Goal: Find contact information: Find contact information

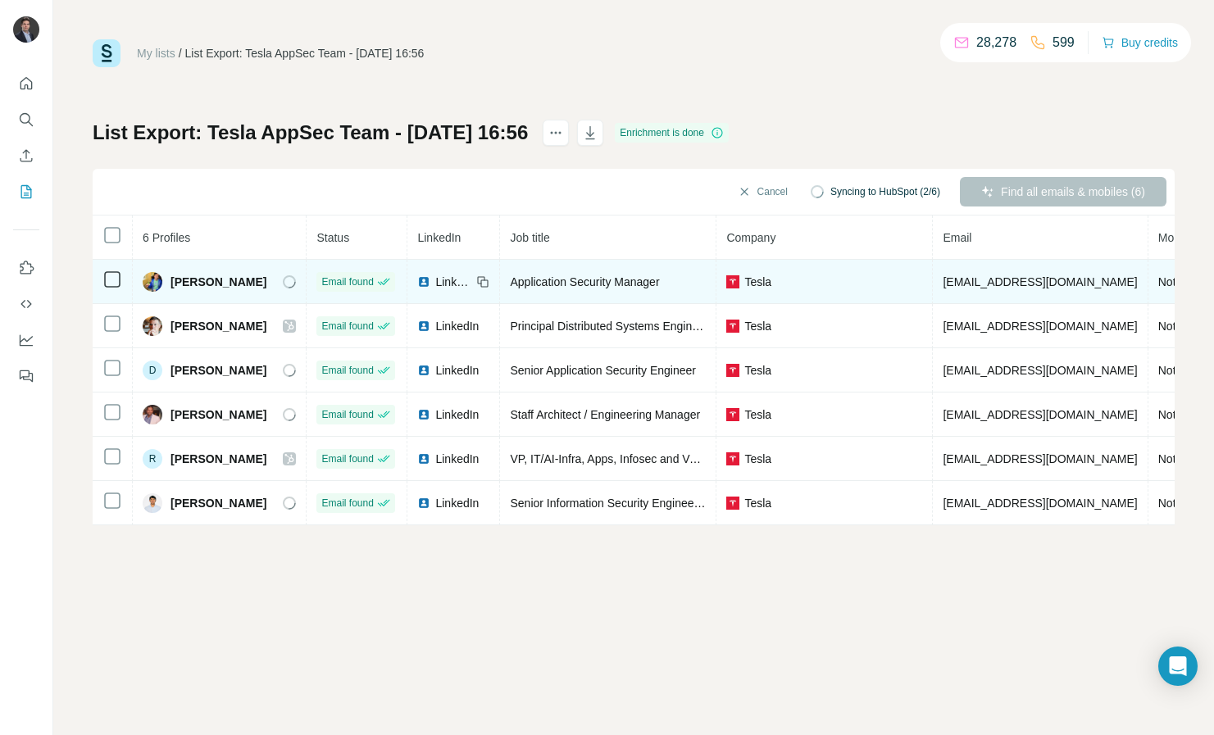
click at [961, 275] on span "bremorris@tesla.com" at bounding box center [1039, 281] width 194 height 13
copy span "bremorris@tesla.com"
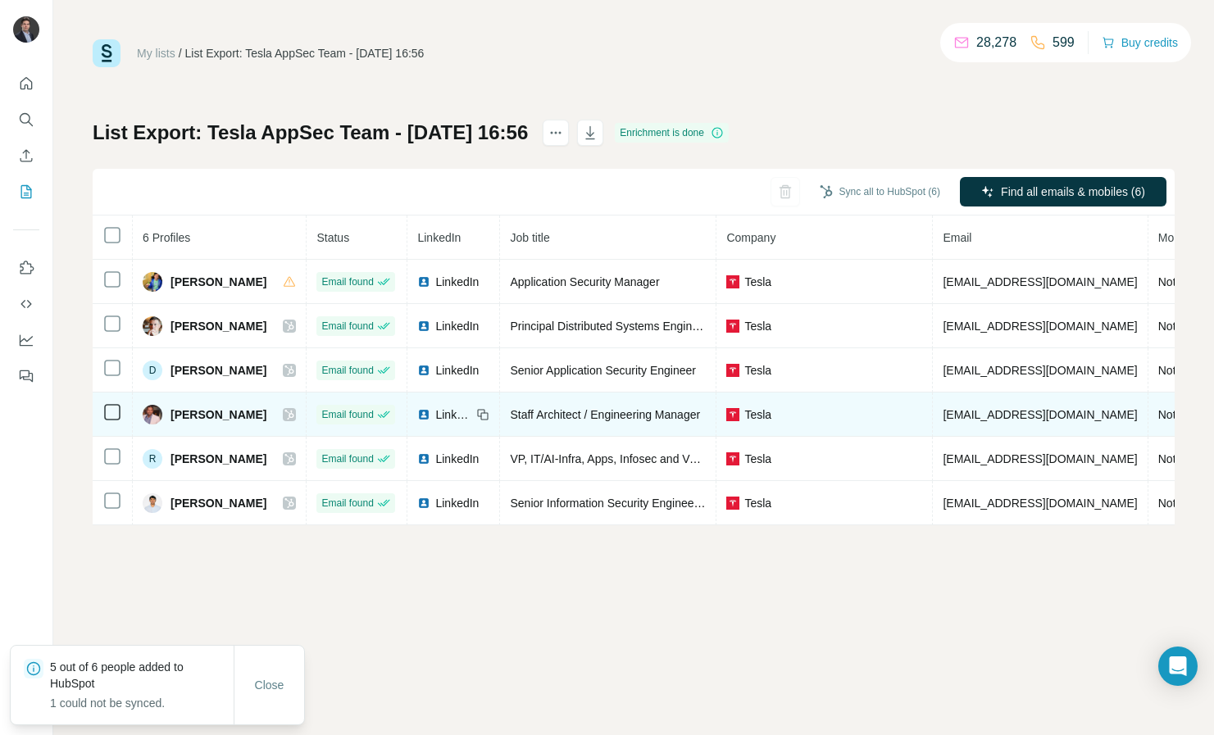
click at [965, 420] on span "kamkumar@tesla.com" at bounding box center [1039, 414] width 194 height 13
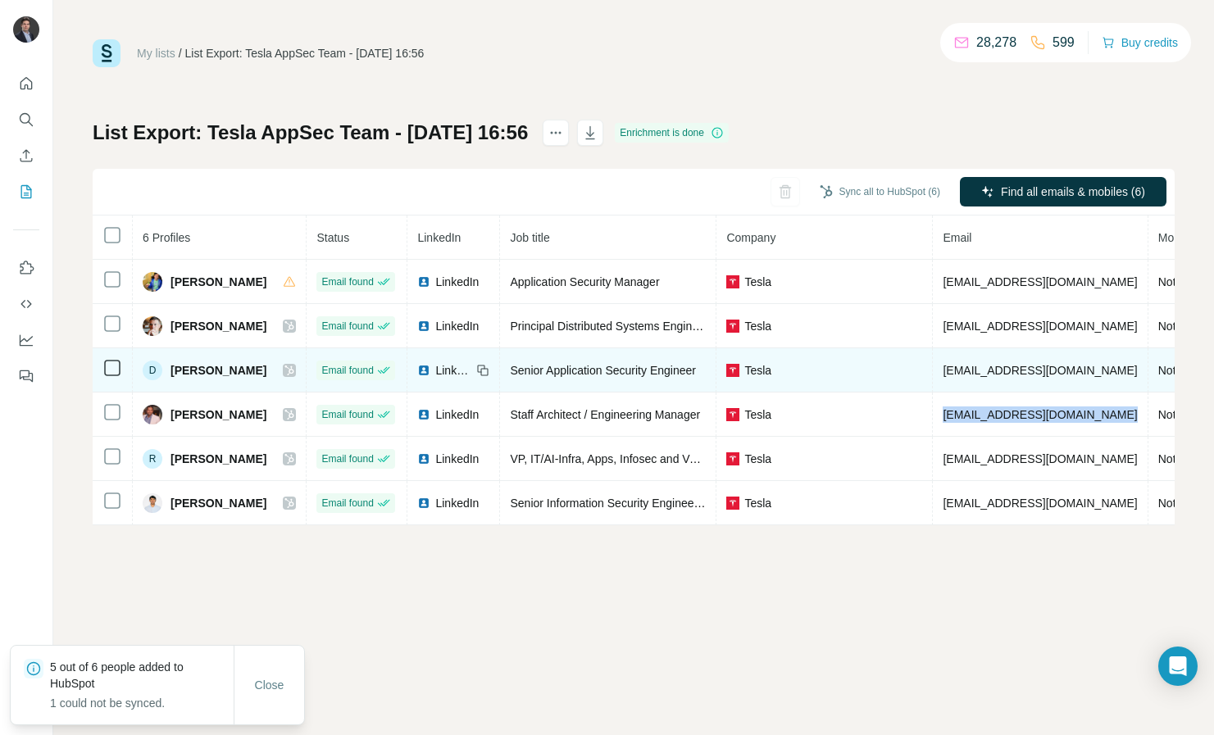
copy span "kamkumar@tesla.com"
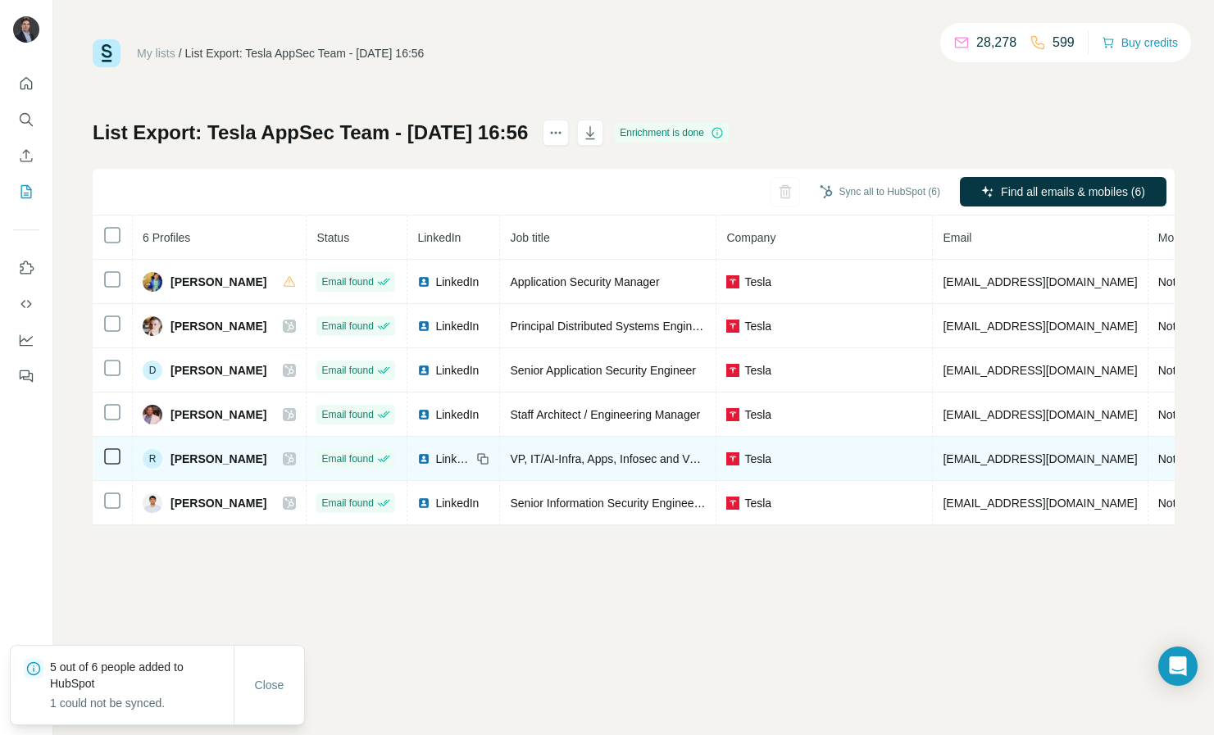
click at [961, 456] on span "raj@tesla.com" at bounding box center [1039, 458] width 194 height 13
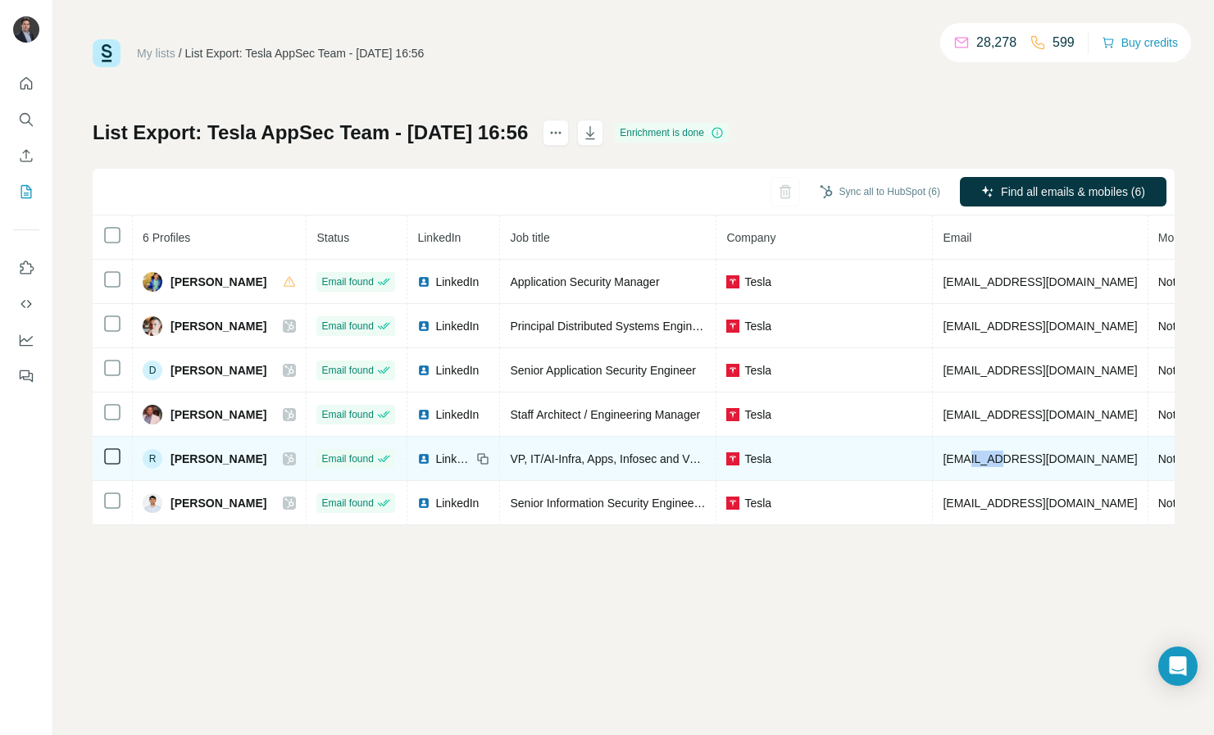
click at [961, 456] on span "raj@tesla.com" at bounding box center [1039, 458] width 194 height 13
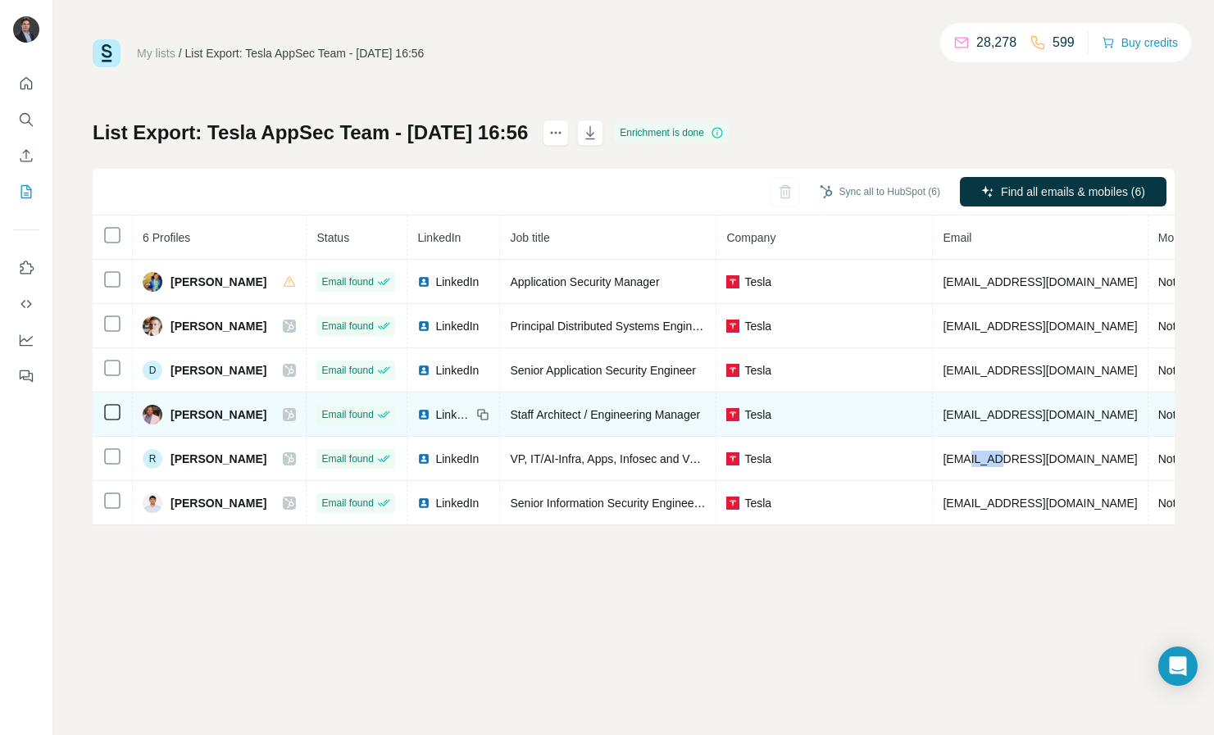
copy span "tesla"
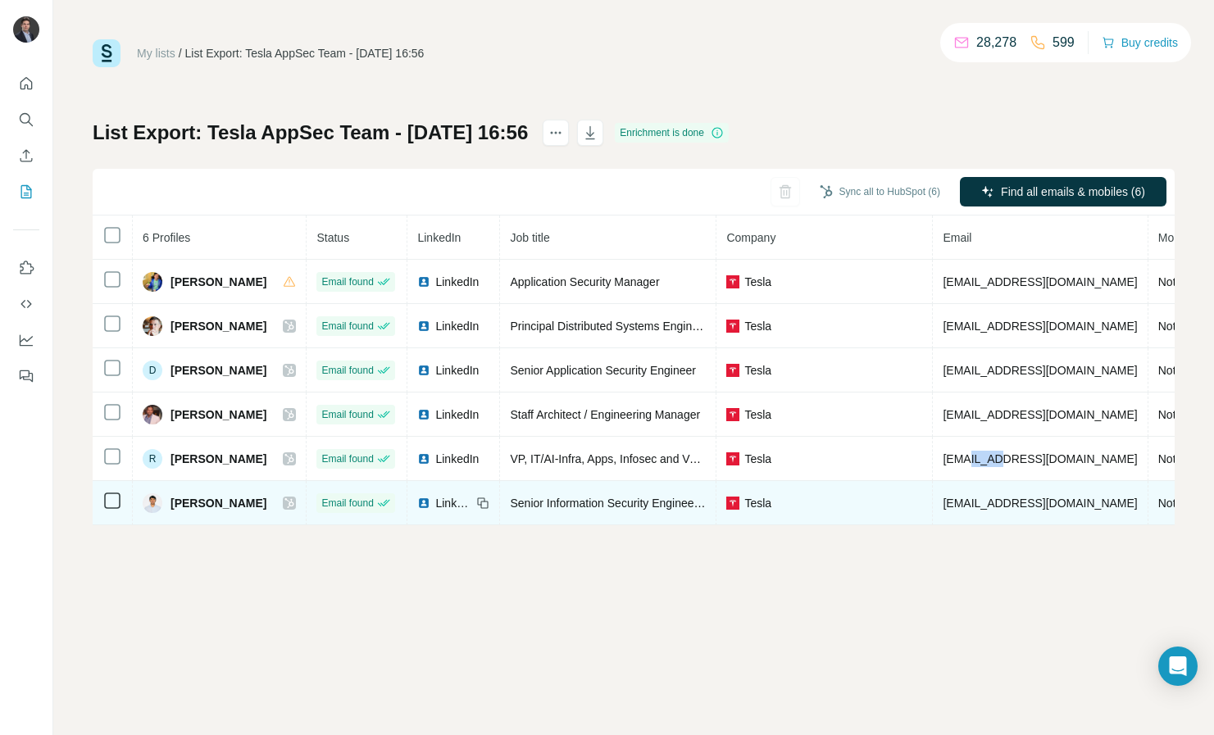
click at [980, 504] on span "smuthukumar@tesla.com" at bounding box center [1039, 503] width 194 height 13
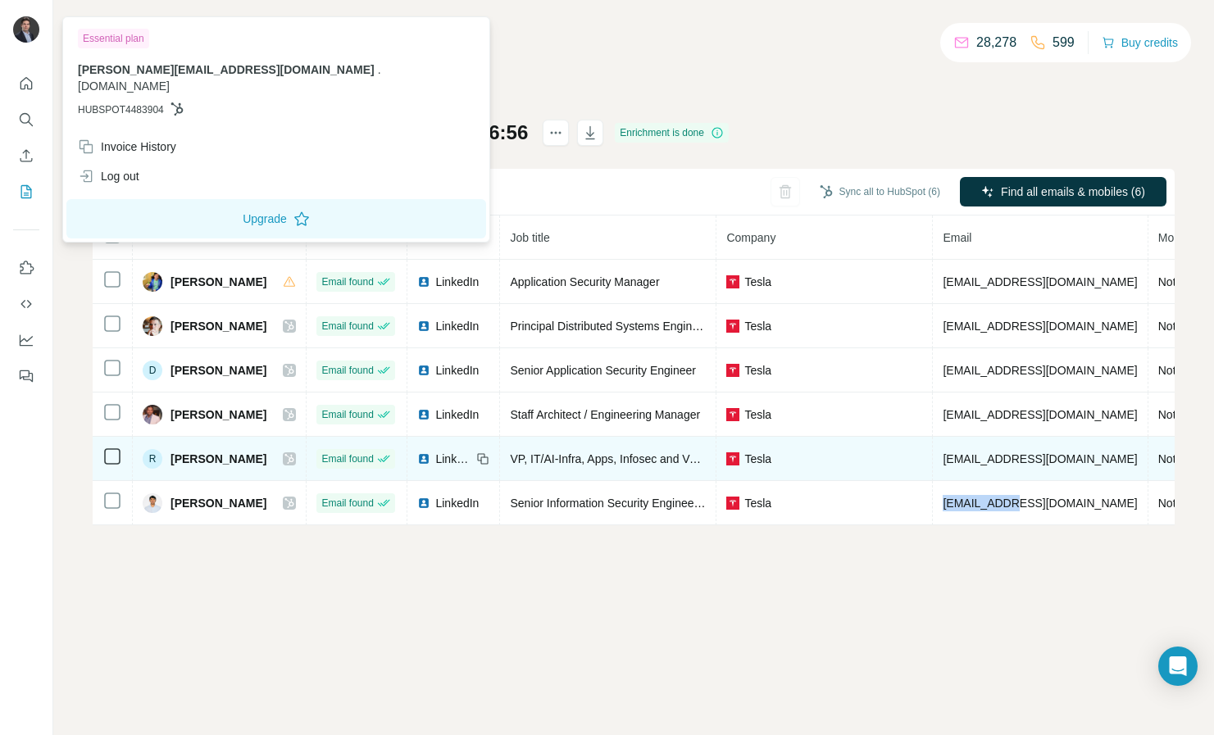
click at [960, 453] on span "raj@tesla.com" at bounding box center [1039, 458] width 194 height 13
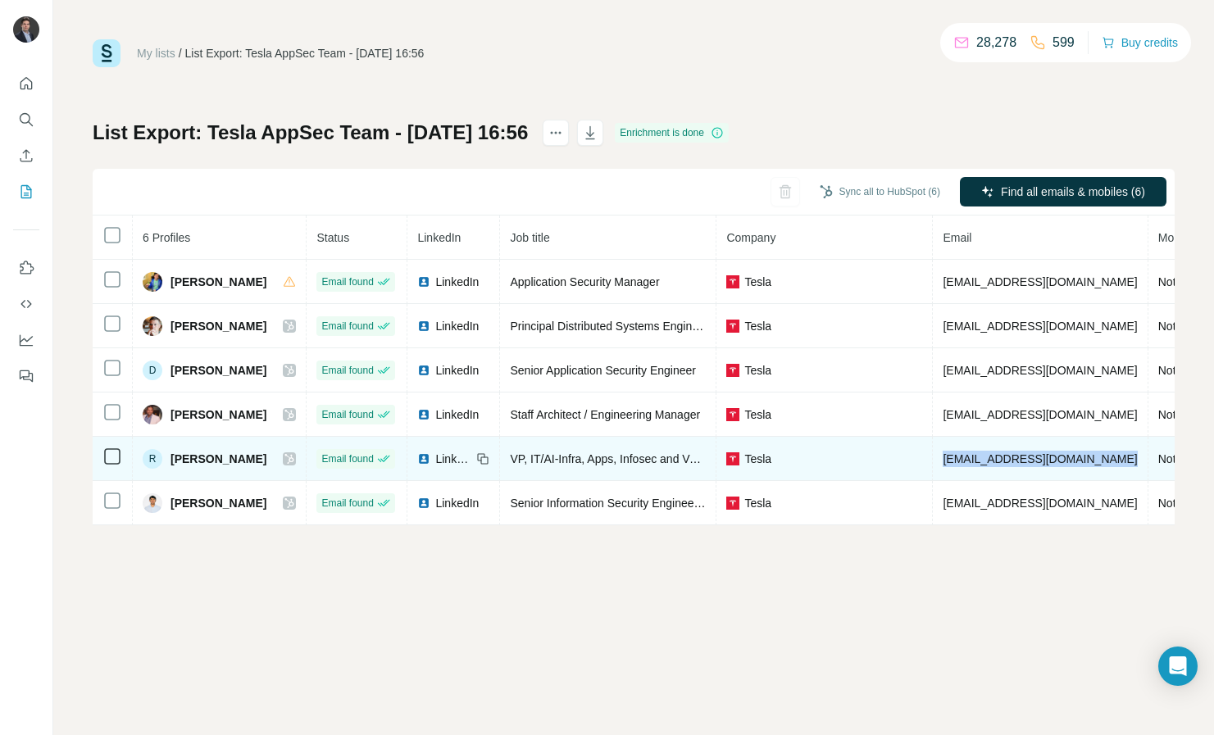
click at [960, 453] on span "raj@tesla.com" at bounding box center [1039, 458] width 194 height 13
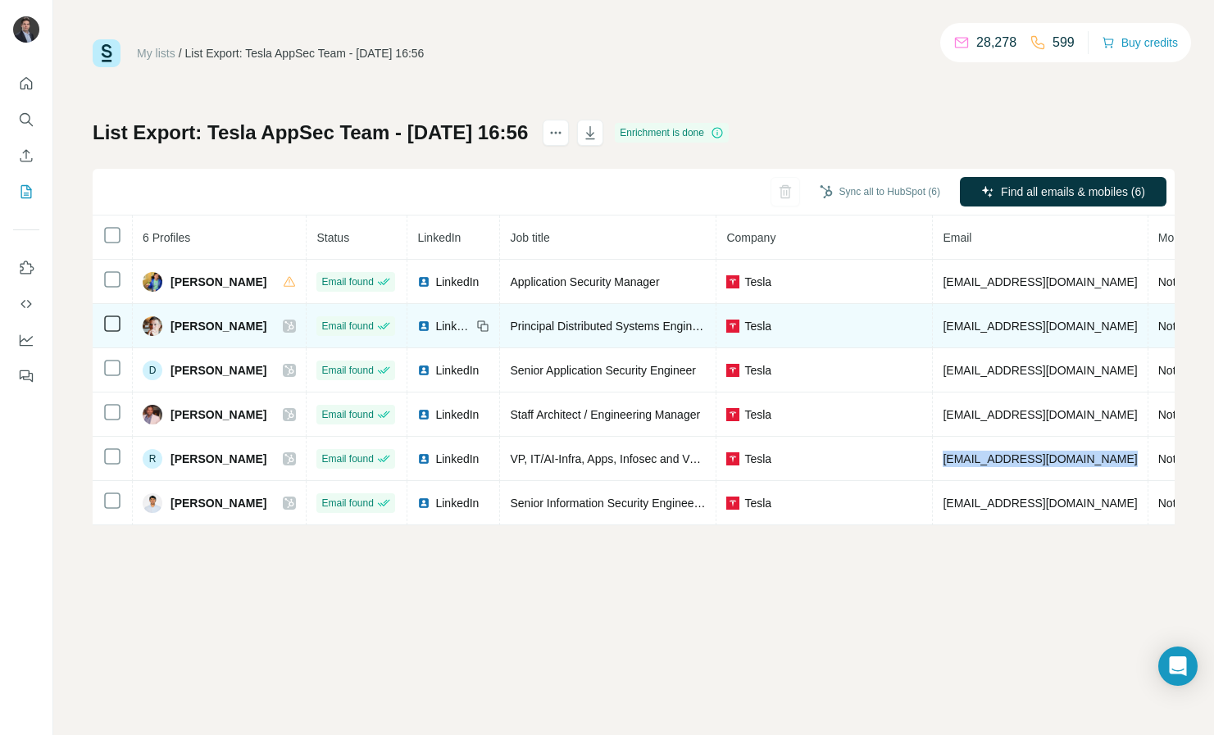
copy span "raj@tesla.com"
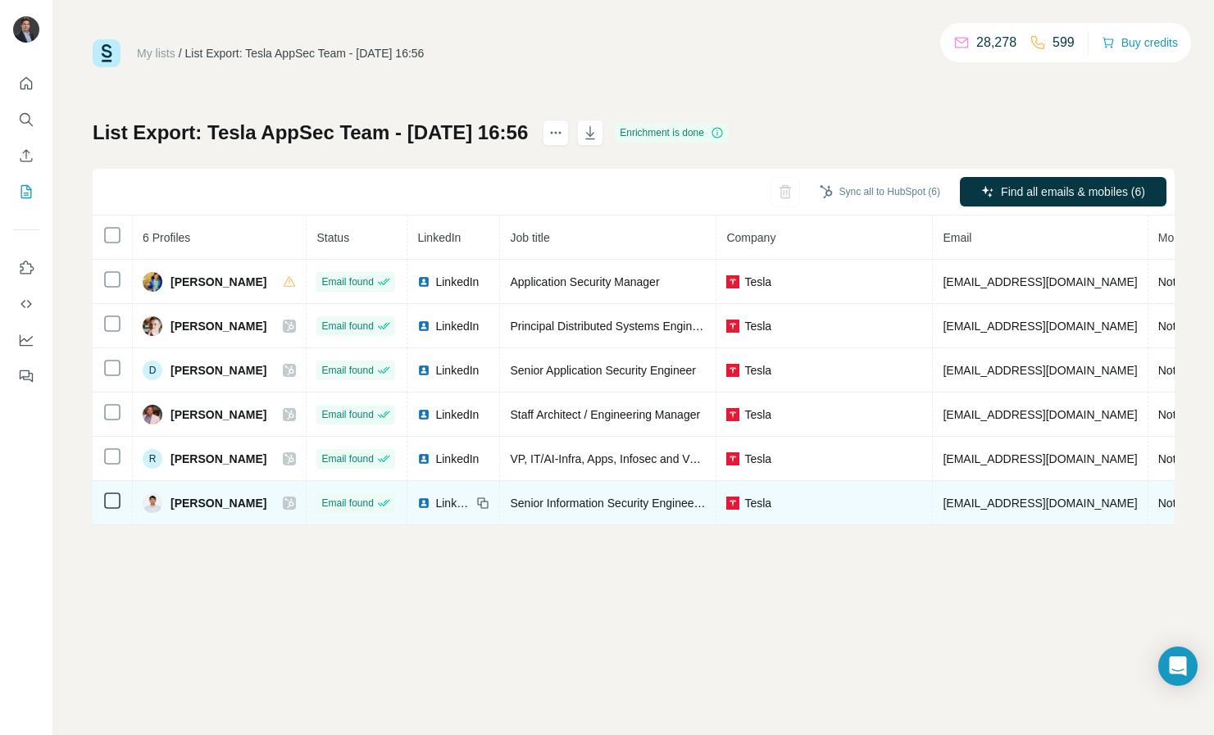
click at [946, 506] on span "smuthukumar@tesla.com" at bounding box center [1039, 503] width 194 height 13
copy span "smuthukumar@tesla.com"
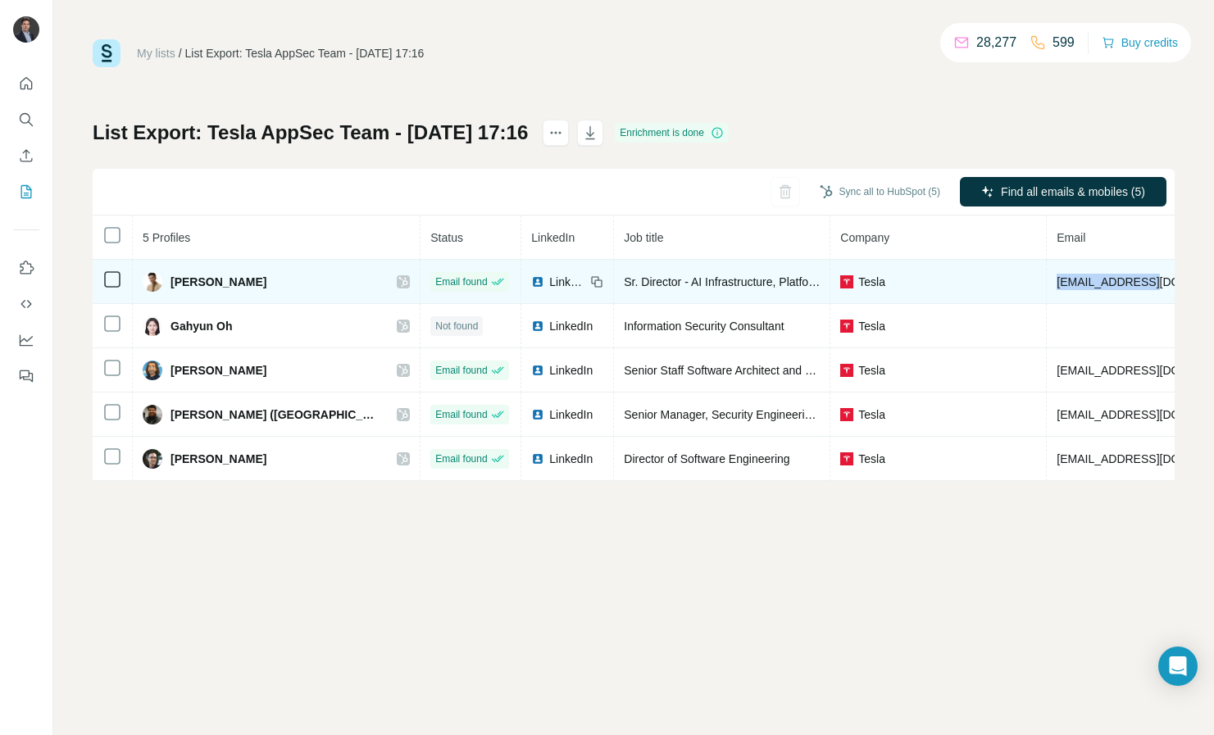
drag, startPoint x: 1074, startPoint y: 284, endPoint x: 965, endPoint y: 282, distance: 108.2
click at [1046, 282] on td "[EMAIL_ADDRESS][DOMAIN_NAME]" at bounding box center [1153, 282] width 215 height 44
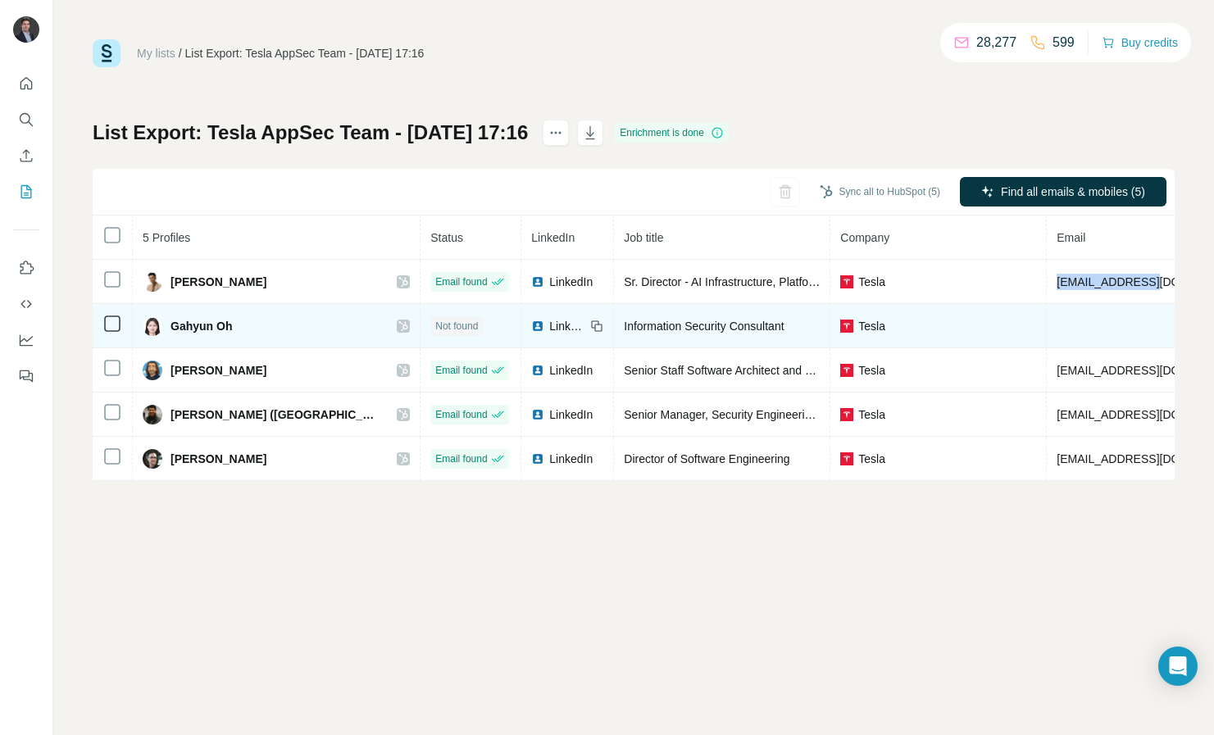
copy span "[EMAIL_ADDRESS][DOMAIN_NAME]"
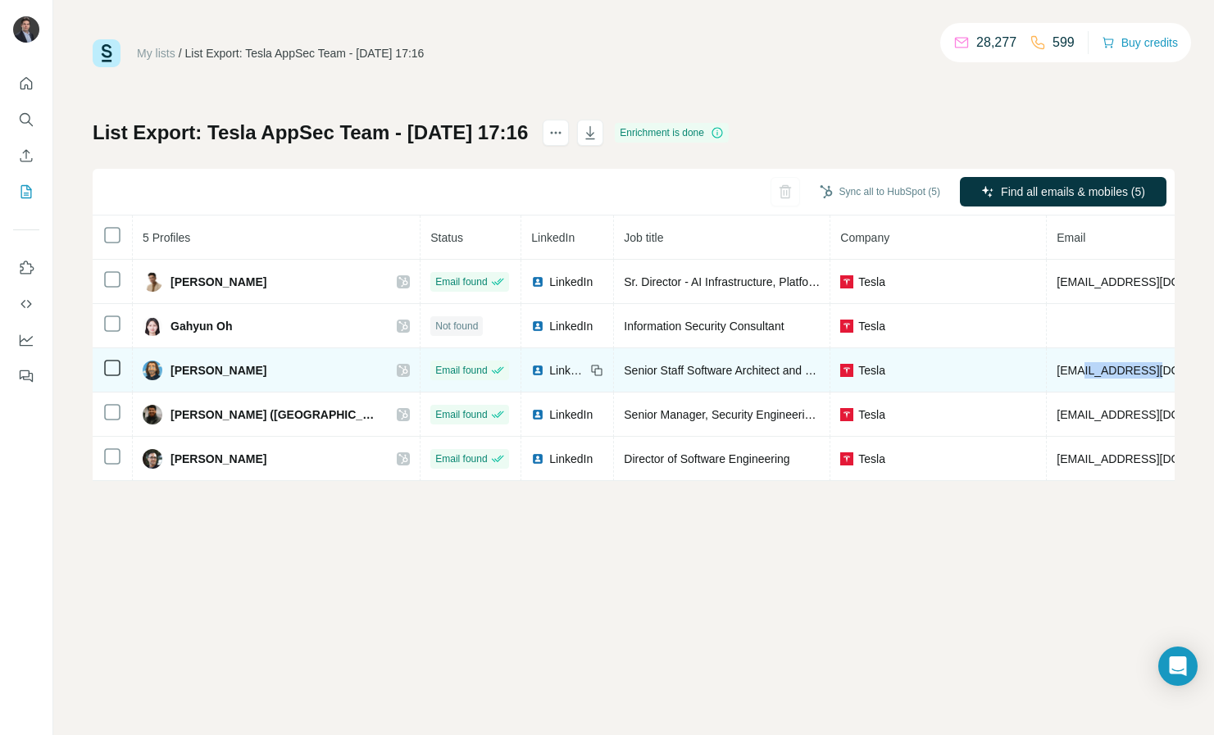
drag, startPoint x: 1059, startPoint y: 365, endPoint x: 989, endPoint y: 369, distance: 69.7
click at [1056, 369] on span "[EMAIL_ADDRESS][DOMAIN_NAME]" at bounding box center [1153, 370] width 194 height 13
click at [1056, 370] on span "[EMAIL_ADDRESS][DOMAIN_NAME]" at bounding box center [1153, 370] width 194 height 13
drag, startPoint x: 969, startPoint y: 369, endPoint x: 1036, endPoint y: 370, distance: 66.4
click at [1056, 370] on span "[EMAIL_ADDRESS][DOMAIN_NAME]" at bounding box center [1153, 370] width 194 height 13
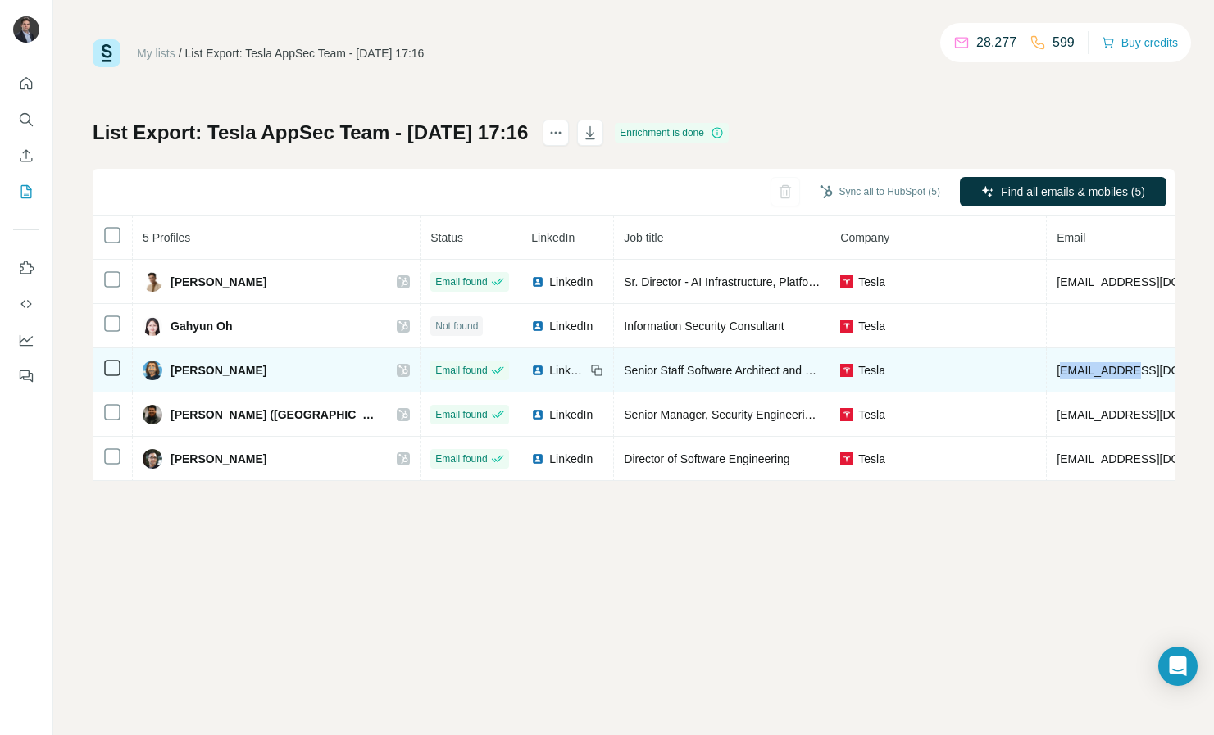
click at [1056, 370] on span "[EMAIL_ADDRESS][DOMAIN_NAME]" at bounding box center [1153, 370] width 194 height 13
drag, startPoint x: 1069, startPoint y: 370, endPoint x: 954, endPoint y: 370, distance: 115.5
click at [954, 370] on tr "[PERSON_NAME] Email found LinkedIn Senior Staff Software Architect and Manager …" at bounding box center [881, 370] width 1577 height 44
copy tr "[EMAIL_ADDRESS][DOMAIN_NAME]"
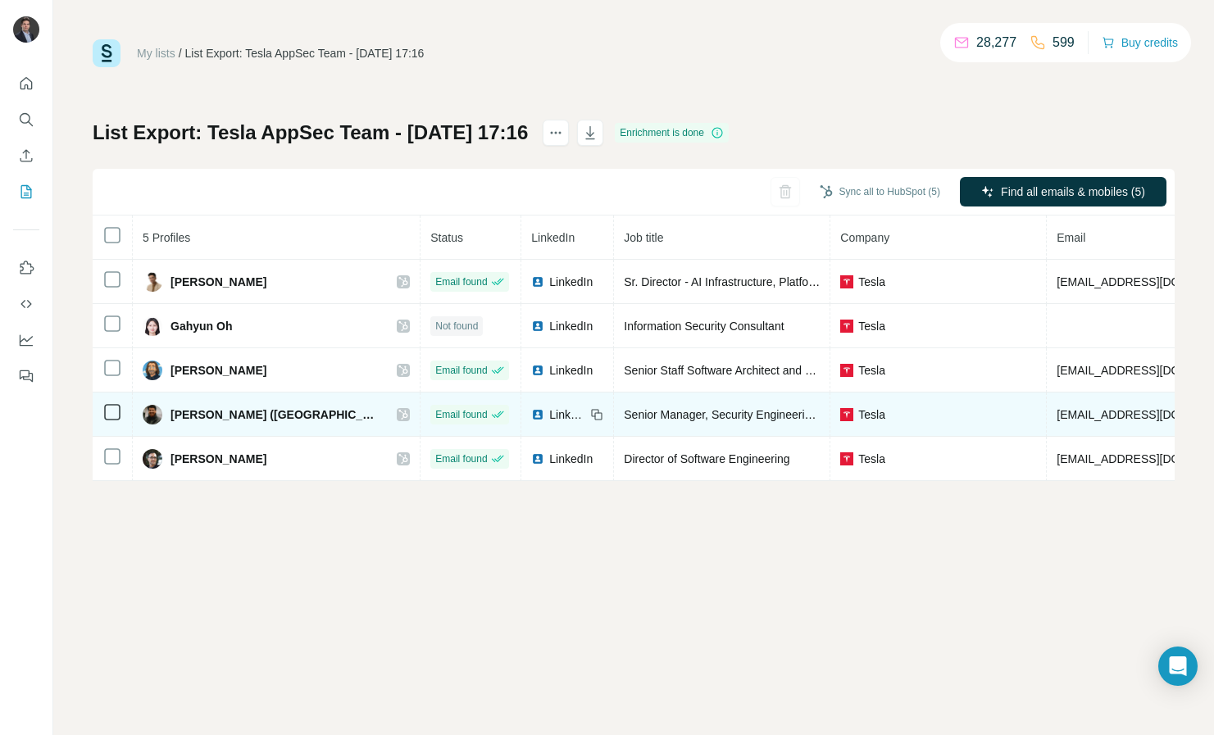
click at [1046, 422] on td "[EMAIL_ADDRESS][DOMAIN_NAME]" at bounding box center [1153, 415] width 215 height 44
copy span "[EMAIL_ADDRESS][DOMAIN_NAME]"
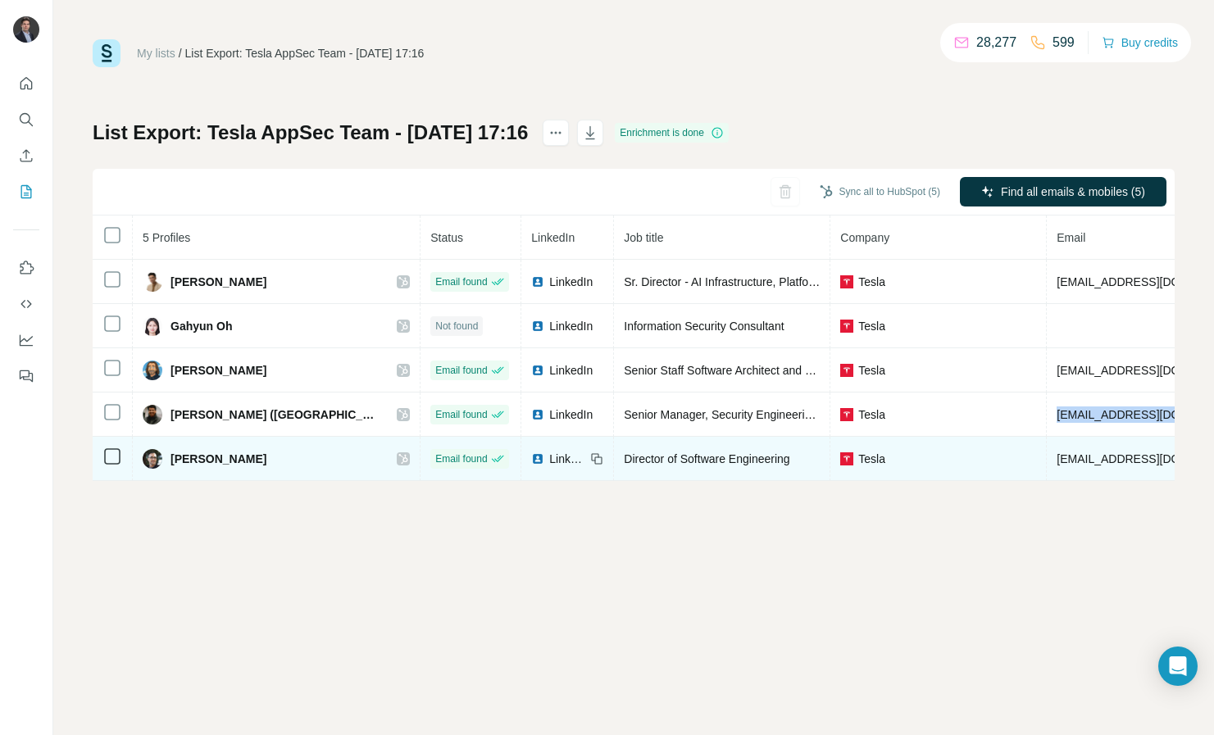
click at [1056, 460] on span "[EMAIL_ADDRESS][DOMAIN_NAME]" at bounding box center [1153, 458] width 194 height 13
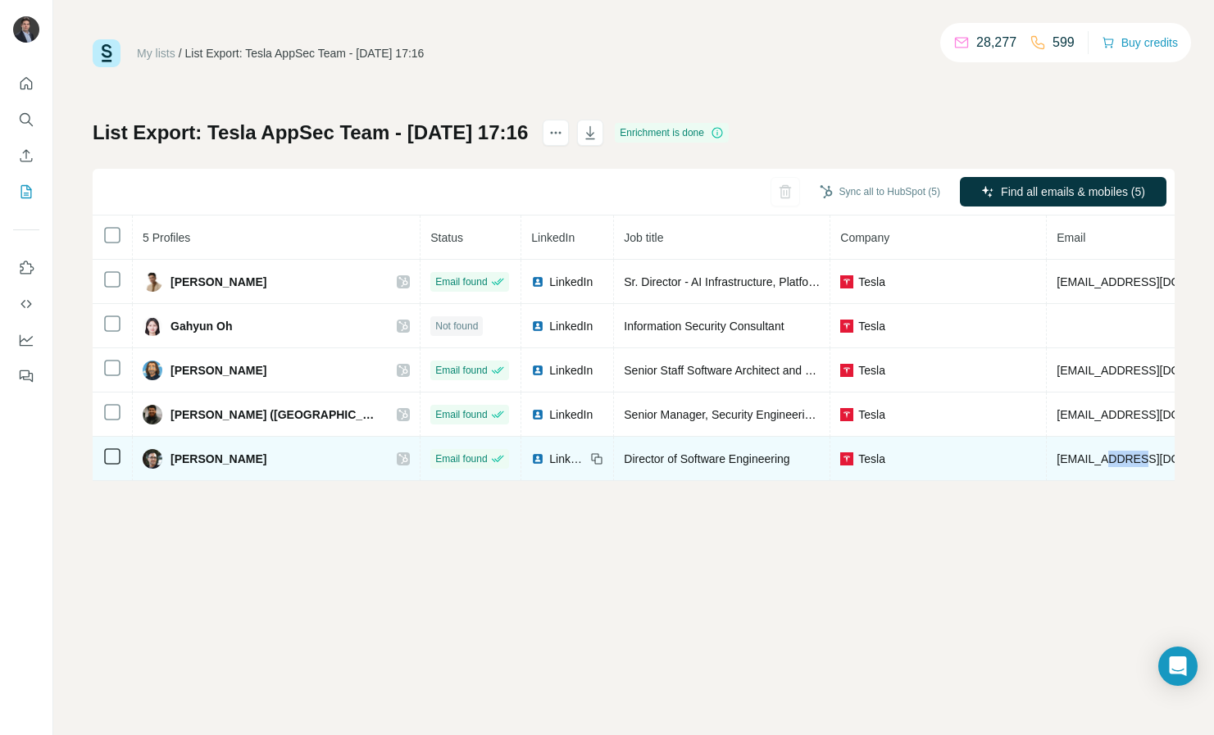
click at [1056, 460] on span "[EMAIL_ADDRESS][DOMAIN_NAME]" at bounding box center [1153, 458] width 194 height 13
